Goal: Information Seeking & Learning: Learn about a topic

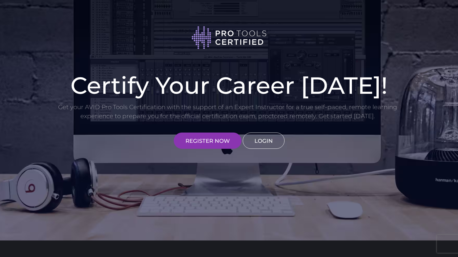
click at [260, 141] on link "LOGIN" at bounding box center [264, 141] width 42 height 16
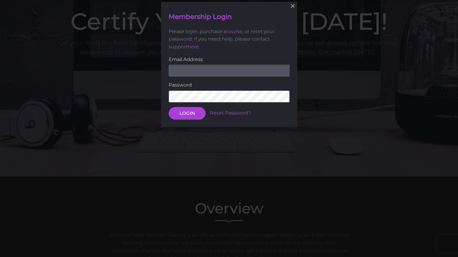
scroll to position [64, 0]
click at [199, 75] on input "email" at bounding box center [229, 70] width 121 height 12
type input "morganevap123@gmail.com"
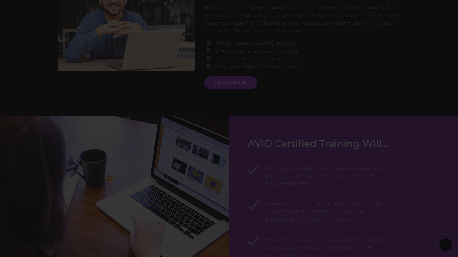
scroll to position [0, 0]
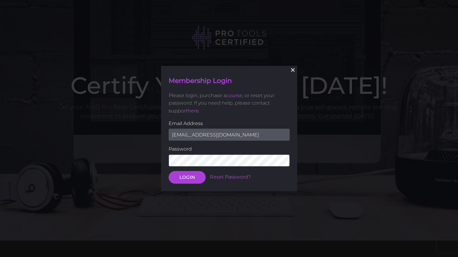
click at [292, 70] on button "×" at bounding box center [292, 70] width 13 height 13
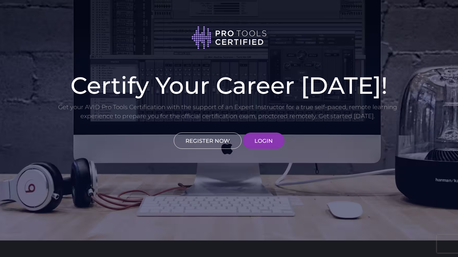
click at [223, 145] on link "REGISTER NOW" at bounding box center [208, 141] width 68 height 16
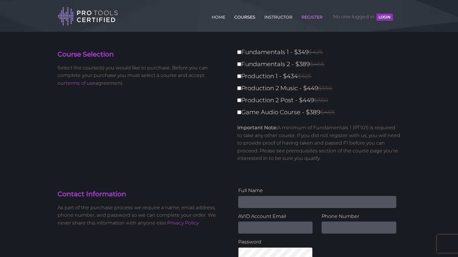
click at [242, 13] on link "COURSES" at bounding box center [245, 16] width 24 height 10
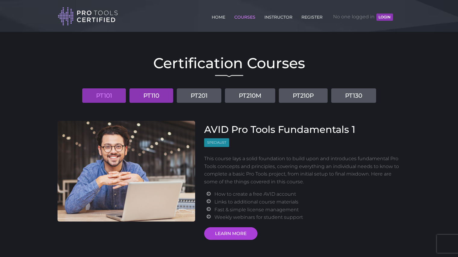
click at [157, 94] on link "PT110" at bounding box center [151, 95] width 44 height 14
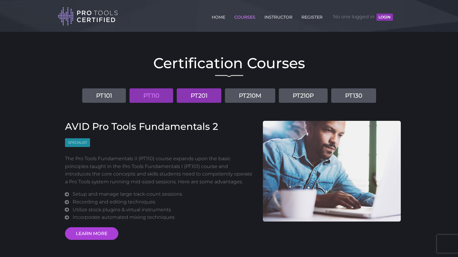
click at [206, 98] on link "PT201" at bounding box center [199, 95] width 45 height 14
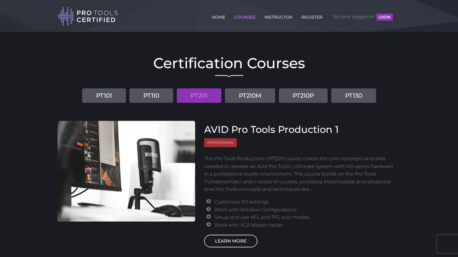
click at [231, 238] on link "LEARN MORE" at bounding box center [230, 241] width 53 height 13
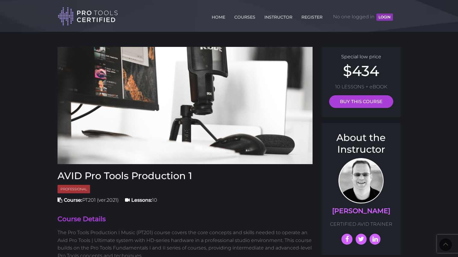
drag, startPoint x: 462, startPoint y: 30, endPoint x: 461, endPoint y: -36, distance: 66.2
